Goal: Unclear

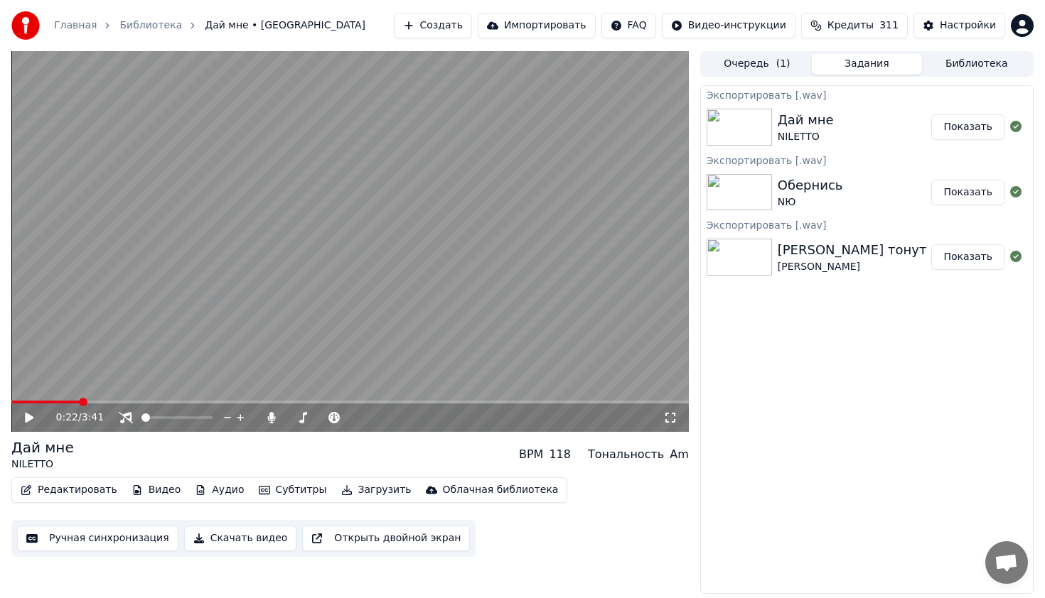
scroll to position [1080, 0]
